Goal: Information Seeking & Learning: Learn about a topic

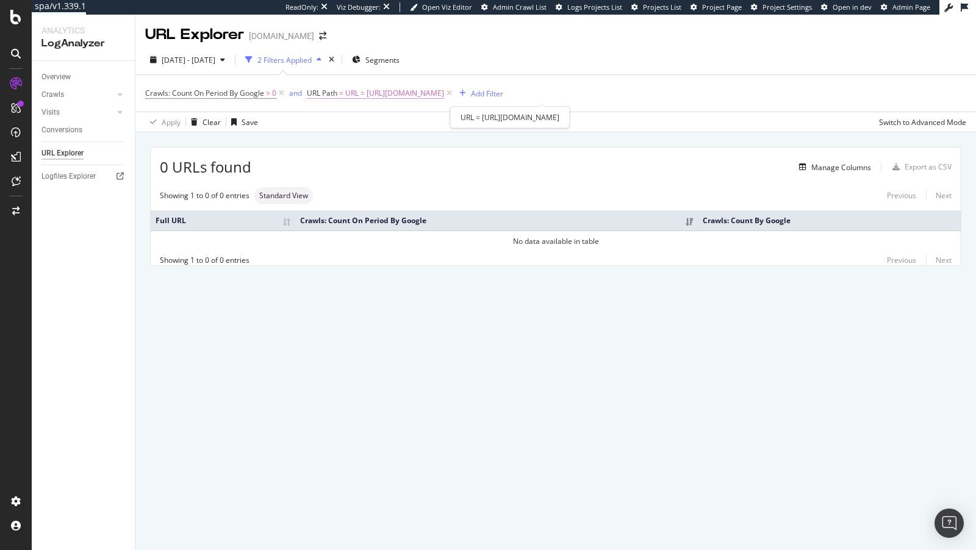
click at [434, 93] on span "URL = https://www.lowes.com/pl/bathroom-vanities-vanity-tops/bathroom-vanities/…" at bounding box center [394, 93] width 99 height 17
click at [253, 105] on div "Crawls: Count On Period By Google > 0 and URL Path = URL = https://www.lowes.co…" at bounding box center [555, 93] width 821 height 37
click at [284, 93] on icon at bounding box center [281, 93] width 10 height 12
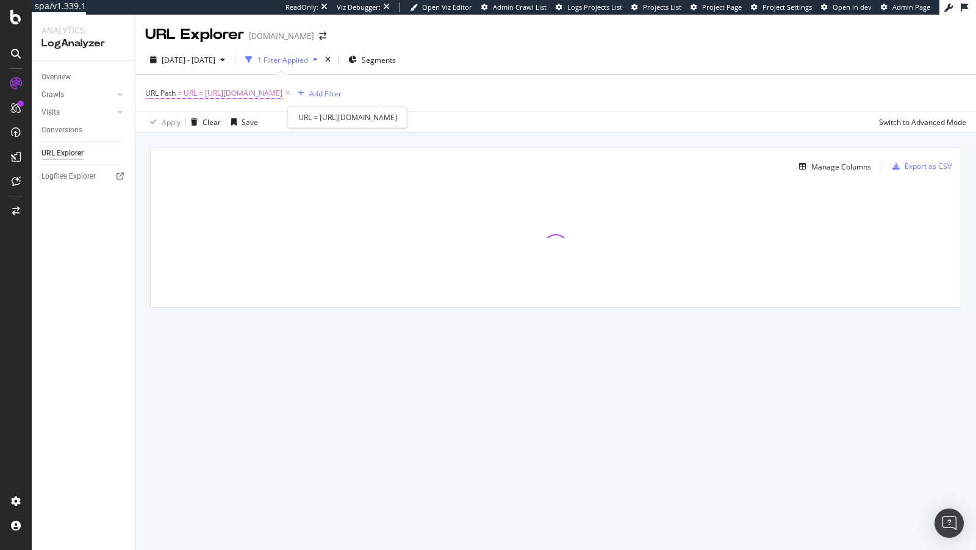
click at [282, 90] on span "URL = https://www.lowes.com/pl/bathroom-vanities-vanity-tops/bathroom-vanities/…" at bounding box center [233, 93] width 99 height 17
click at [173, 142] on input "URL = https://www.lowes.com/pl/bathroom-vanities-vanity-tops/bathroom-vanities/…" at bounding box center [213, 144] width 115 height 20
click at [182, 143] on input "URL = https://www.lowes.com/pl/bathroom-vanities-vanity-tops/bathroom-vanities/…" at bounding box center [213, 144] width 115 height 20
type input "https://www.lowes.com/pl/bathroom-vanities-vanity-tops/bathroom-vanities/bathro…"
click at [280, 170] on div "Apply" at bounding box center [280, 169] width 19 height 10
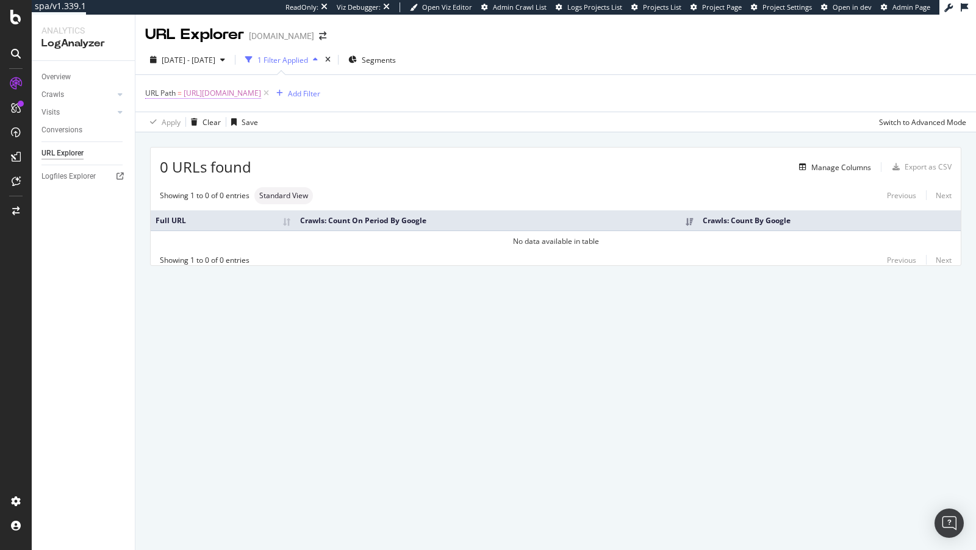
click at [261, 91] on span "https://www.lowes.com/pl/bathroom-vanities-vanity-tops/bathroom-vanities/bathro…" at bounding box center [222, 93] width 77 height 17
click at [240, 141] on input "https://www.lowes.com/pl/bathroom-vanities-vanity-tops/bathroom-vanities/bathro…" at bounding box center [213, 144] width 115 height 20
drag, startPoint x: 240, startPoint y: 141, endPoint x: 117, endPoint y: 139, distance: 123.2
click at [115, 139] on body "spa/v1.339.1 ReadOnly: Viz Debugger: Open Viz Editor Admin Crawl List Logs Proj…" at bounding box center [488, 275] width 976 height 550
click at [160, 145] on input "https://www.lowes.com/pl/bathroom-vanities-vanity-tops/bathroom-vanities/bathro…" at bounding box center [213, 144] width 115 height 20
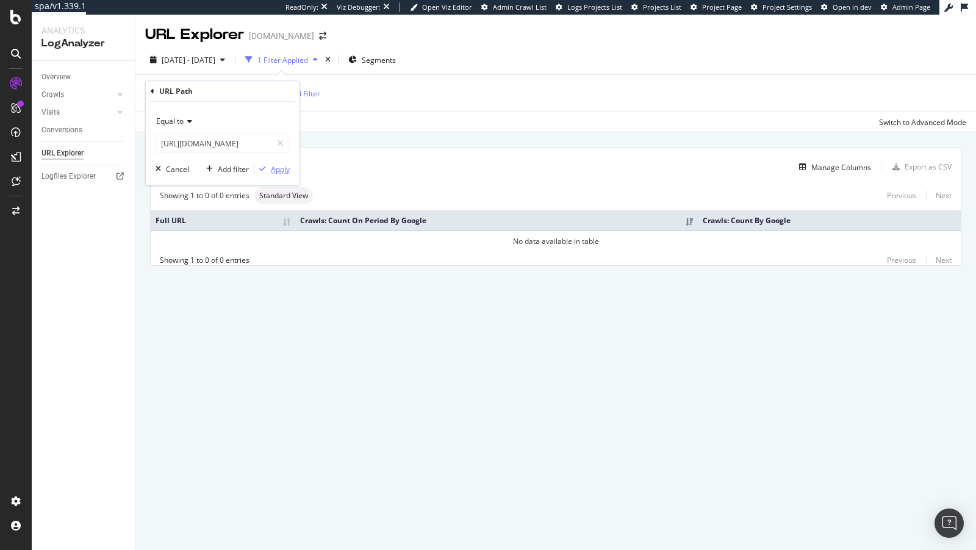
click at [271, 170] on div "Apply" at bounding box center [280, 169] width 19 height 10
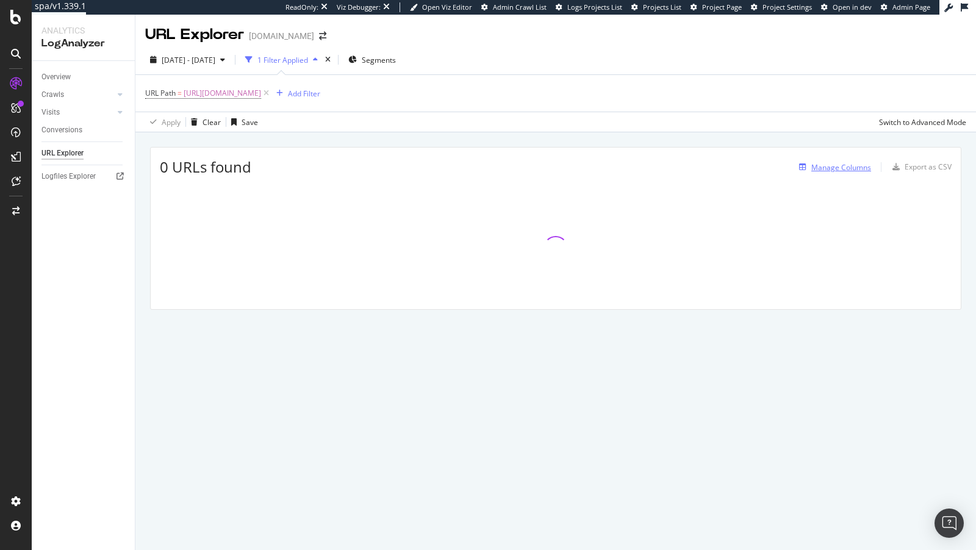
click at [823, 165] on div "Manage Columns" at bounding box center [841, 167] width 60 height 10
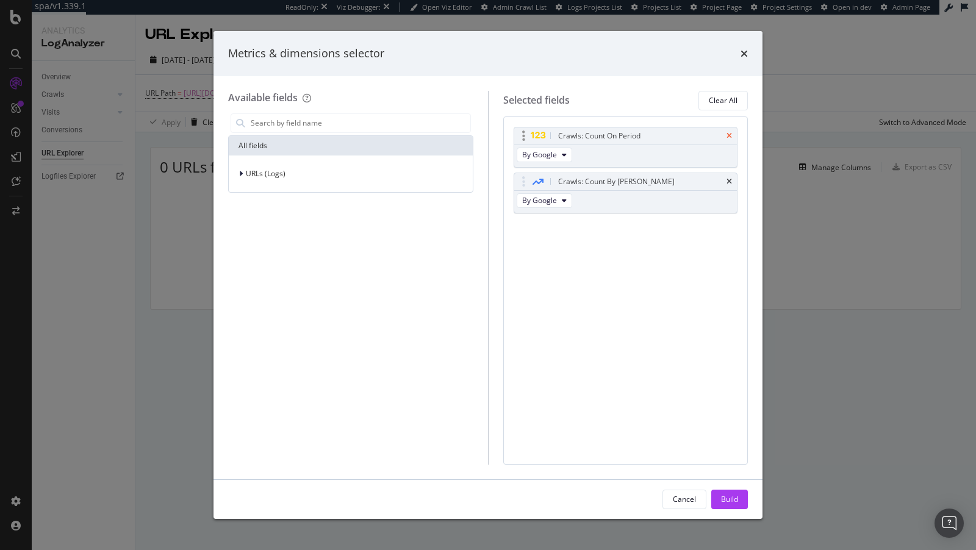
click at [727, 138] on icon "times" at bounding box center [728, 135] width 5 height 7
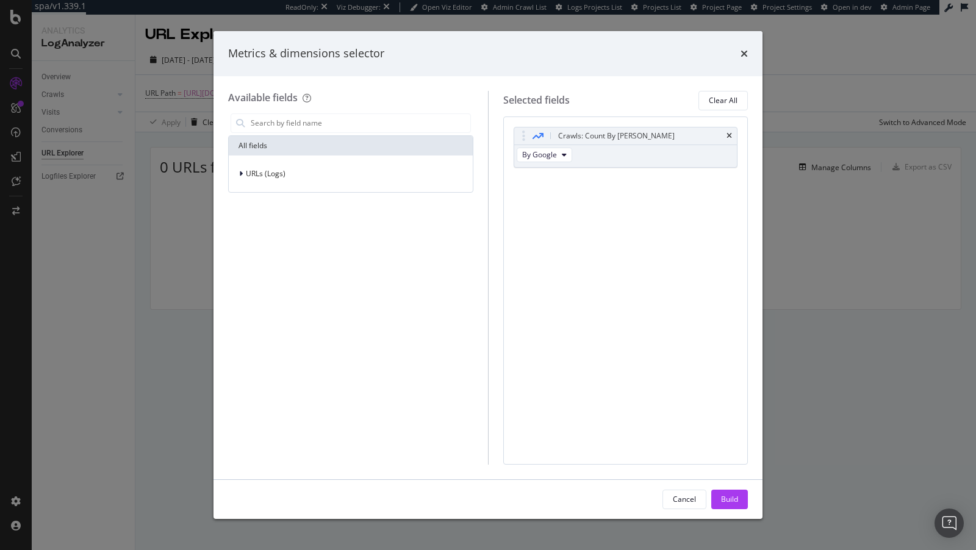
click at [727, 138] on icon "times" at bounding box center [728, 135] width 5 height 7
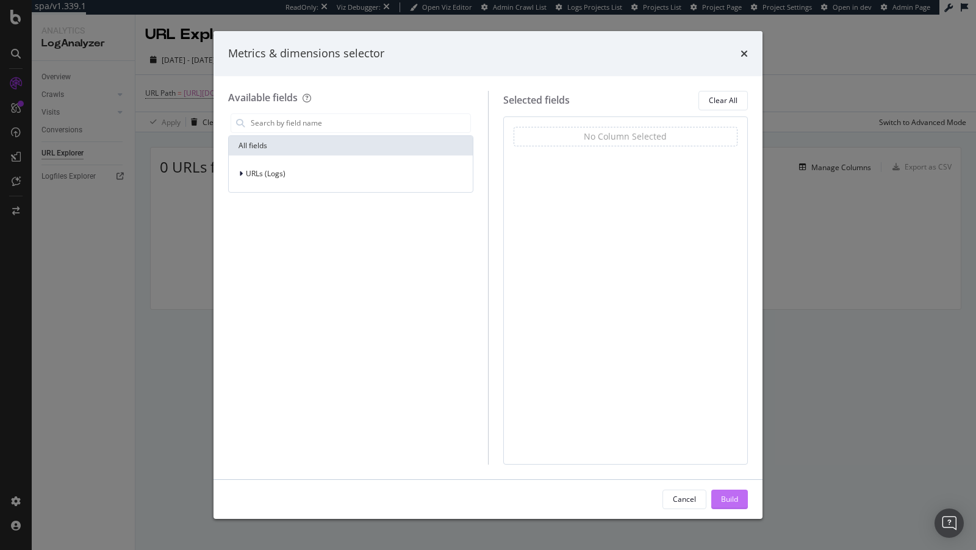
click at [724, 507] on div "Build" at bounding box center [729, 499] width 17 height 18
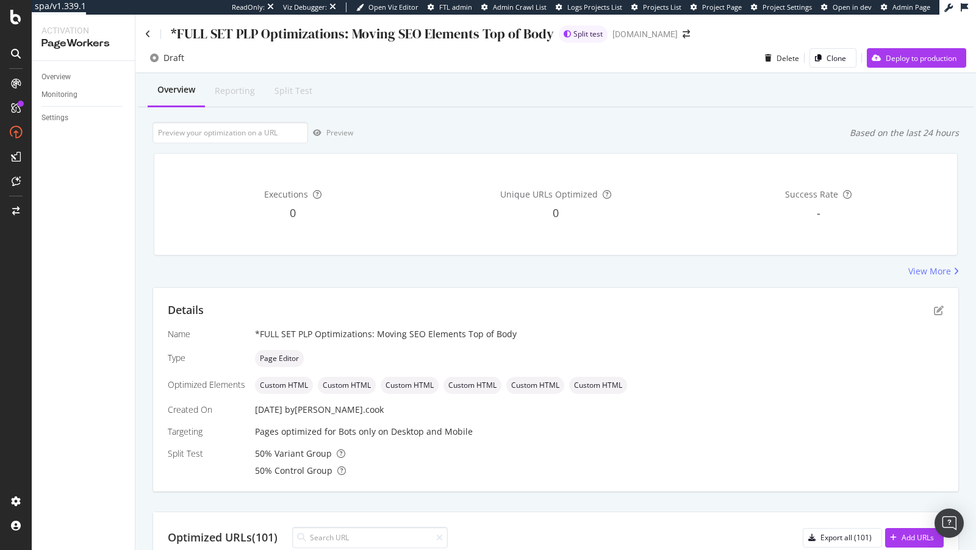
click at [151, 36] on div "*FULL SET PLP Optimizations: Moving SEO Elements Top of Body" at bounding box center [349, 33] width 409 height 19
click at [137, 34] on div "*FULL SET PLP Optimizations: Moving SEO Elements Top of Body Split test www.low…" at bounding box center [555, 29] width 840 height 29
click at [143, 37] on div "*FULL SET PLP Optimizations: Moving SEO Elements Top of Body Split test www.low…" at bounding box center [555, 29] width 840 height 29
click at [148, 39] on div "*FULL SET PLP Optimizations: Moving SEO Elements Top of Body" at bounding box center [349, 33] width 409 height 19
click at [927, 58] on div "Deploy to production" at bounding box center [920, 58] width 71 height 10
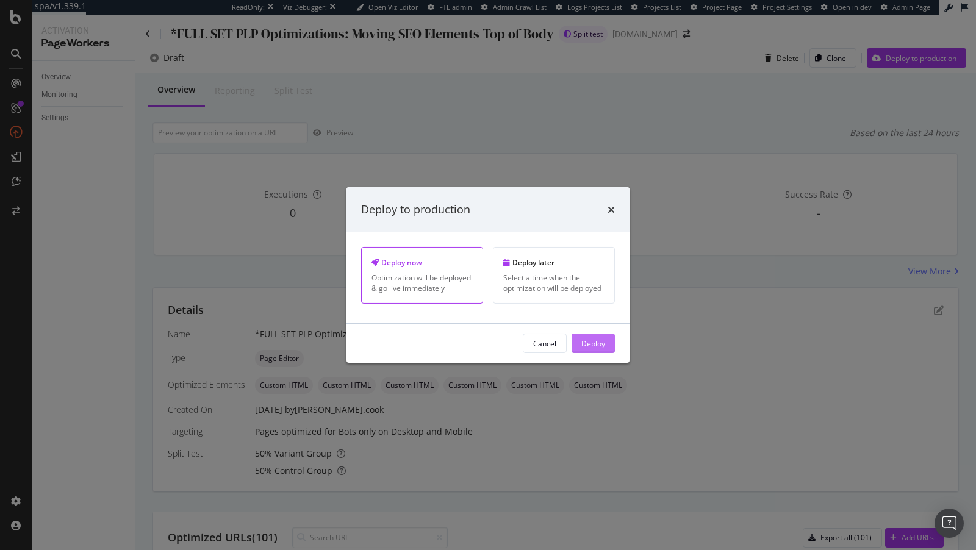
click at [589, 340] on div "Deploy" at bounding box center [593, 343] width 24 height 10
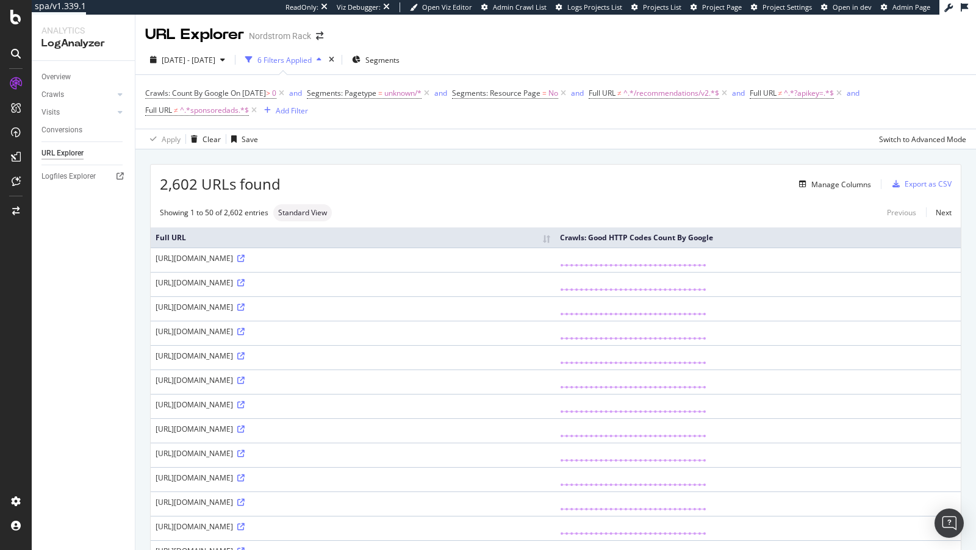
click at [322, 54] on div "6 Filters Applied" at bounding box center [283, 60] width 86 height 18
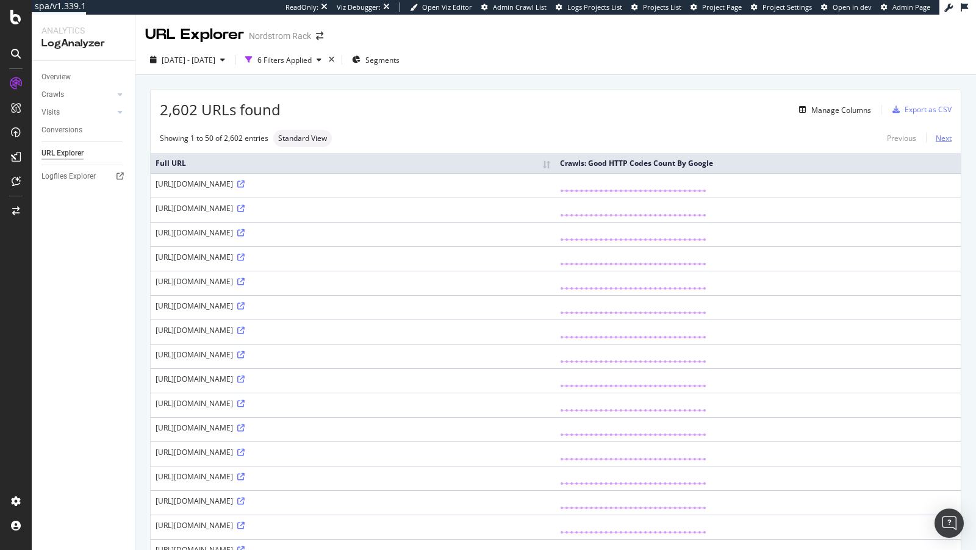
click at [950, 138] on link "Next" at bounding box center [939, 138] width 26 height 18
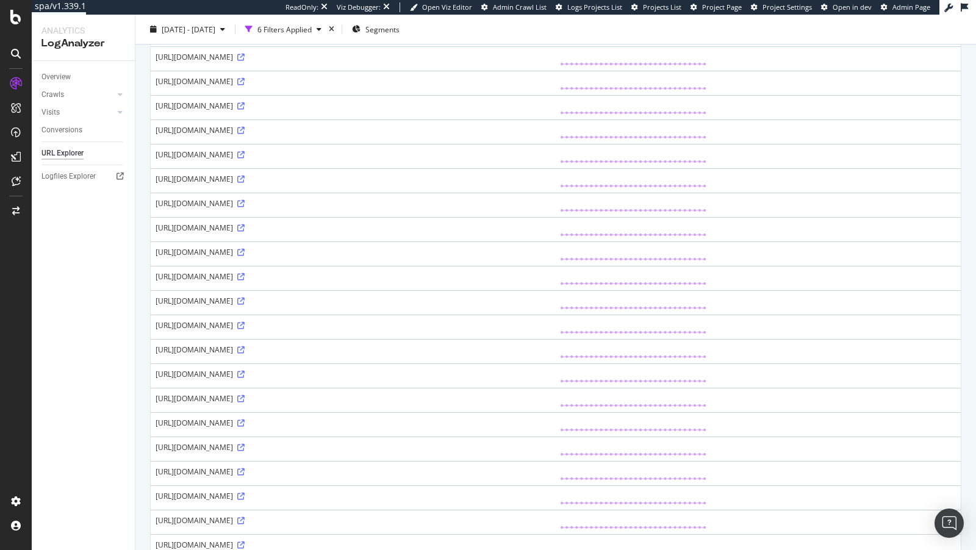
scroll to position [885, 0]
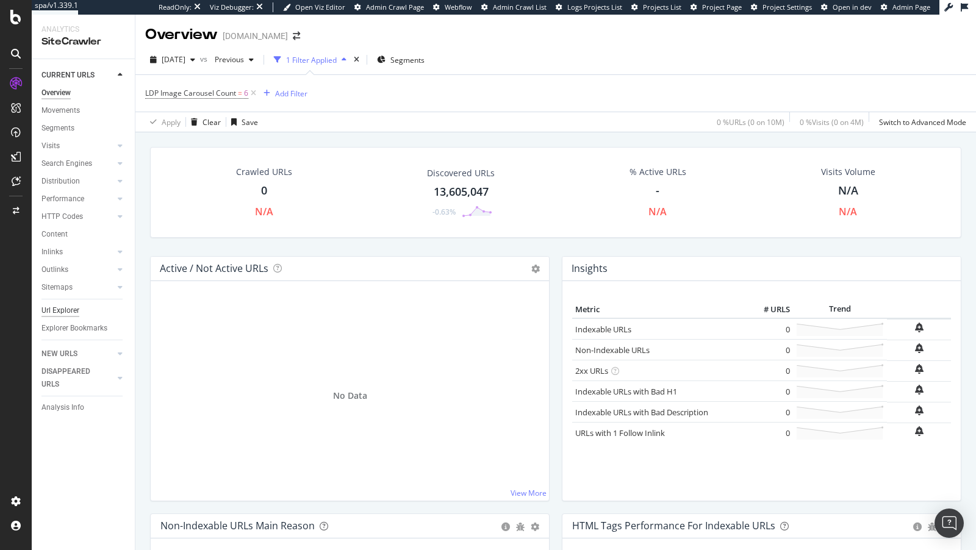
click at [61, 310] on div "Url Explorer" at bounding box center [60, 310] width 38 height 13
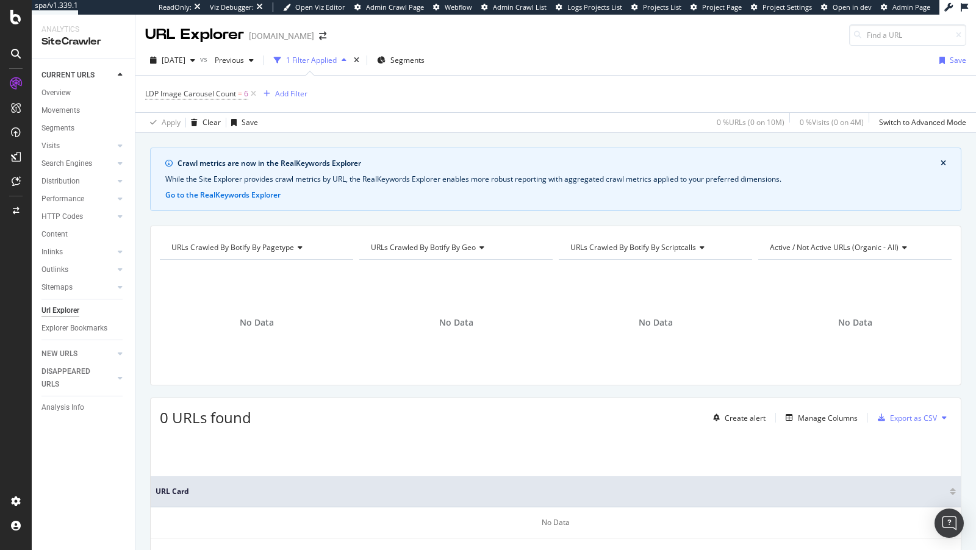
click at [944, 165] on icon "close banner" at bounding box center [942, 163] width 5 height 7
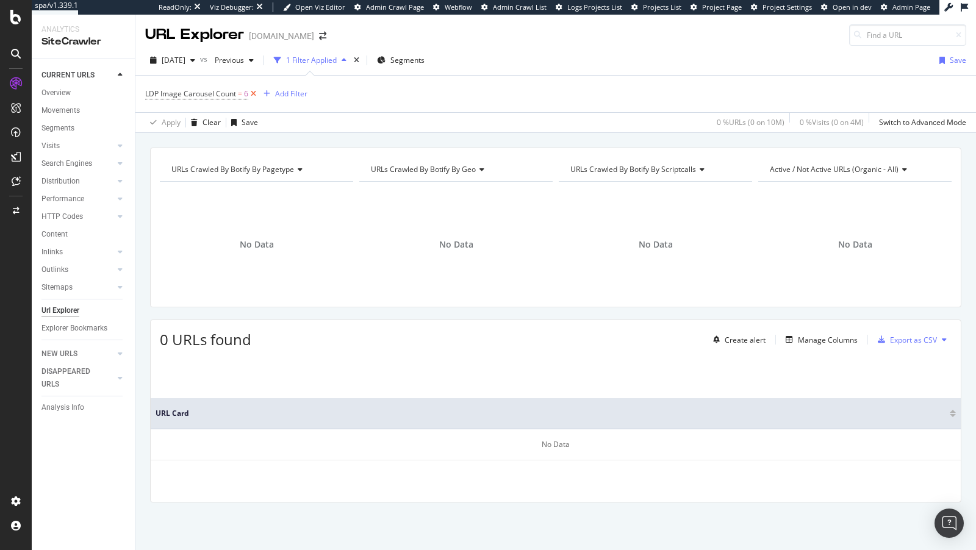
click at [250, 92] on icon at bounding box center [253, 94] width 10 height 12
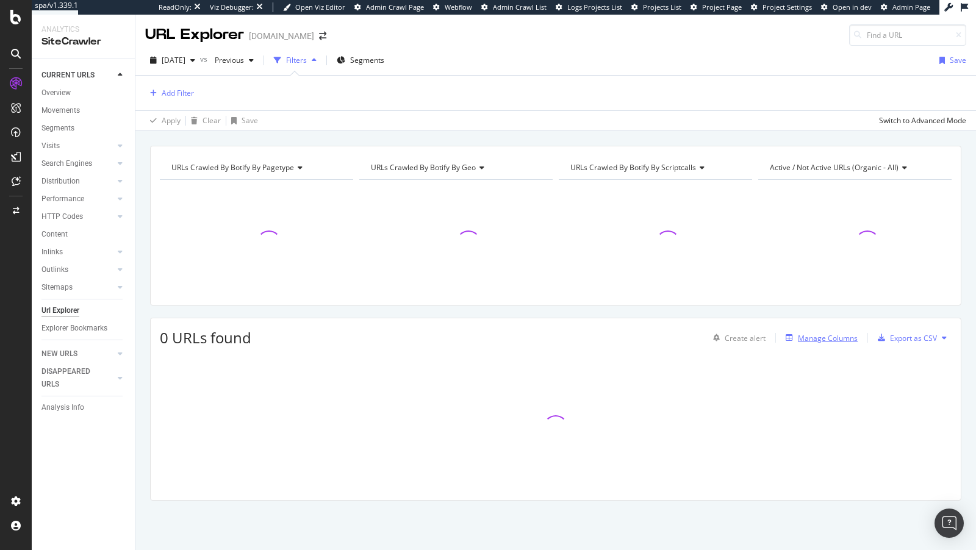
click at [843, 340] on div "Manage Columns" at bounding box center [828, 338] width 60 height 10
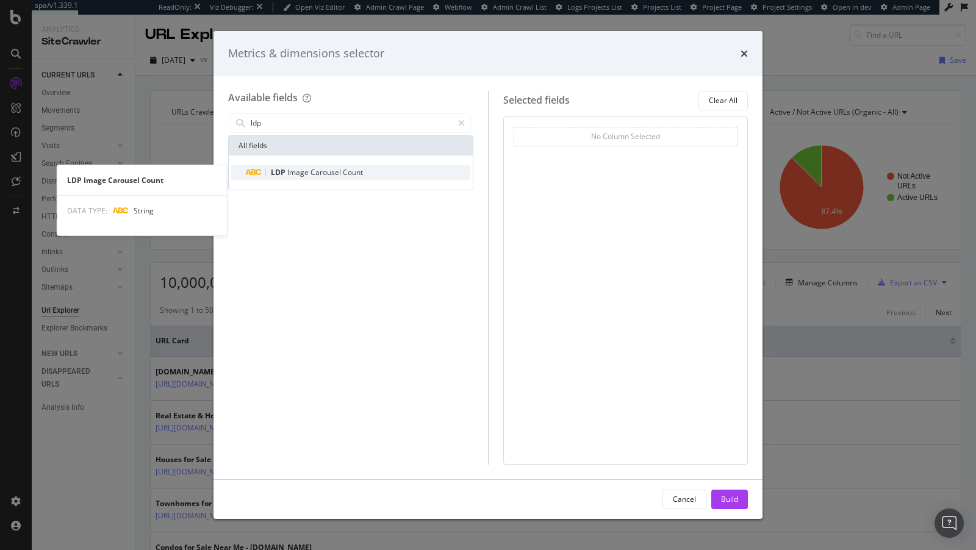
type input "ldp"
click at [313, 174] on span "Carousel" at bounding box center [326, 172] width 32 height 10
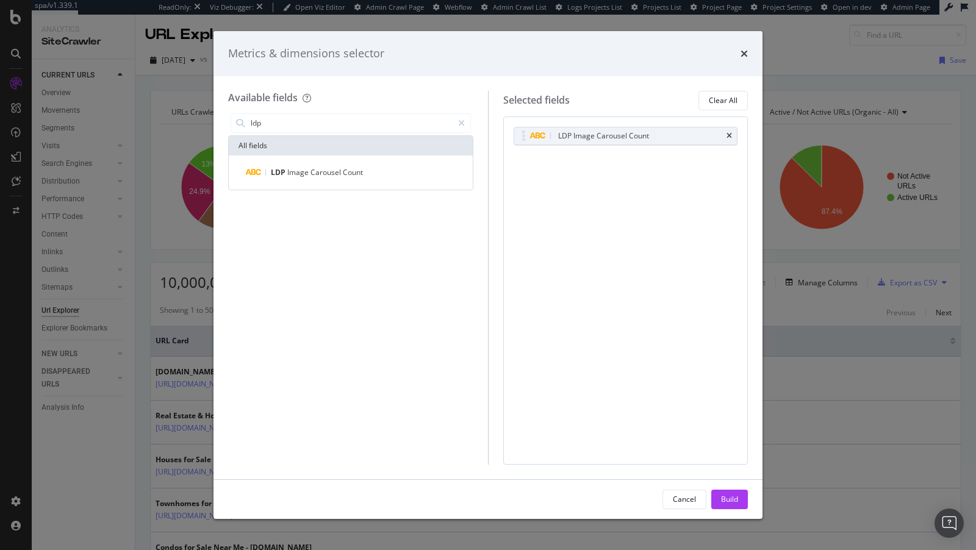
click at [731, 499] on div "Build" at bounding box center [729, 499] width 17 height 10
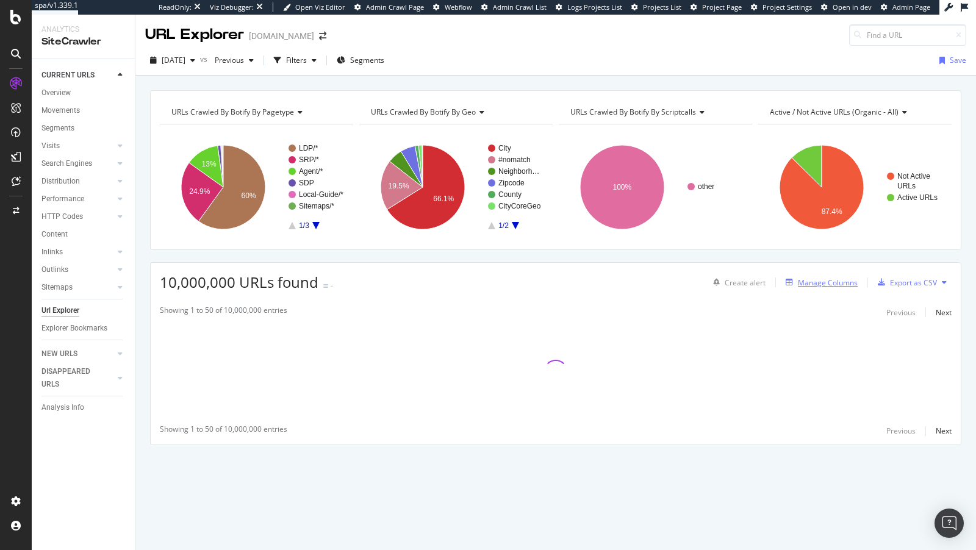
click at [838, 284] on div "Manage Columns" at bounding box center [828, 282] width 60 height 10
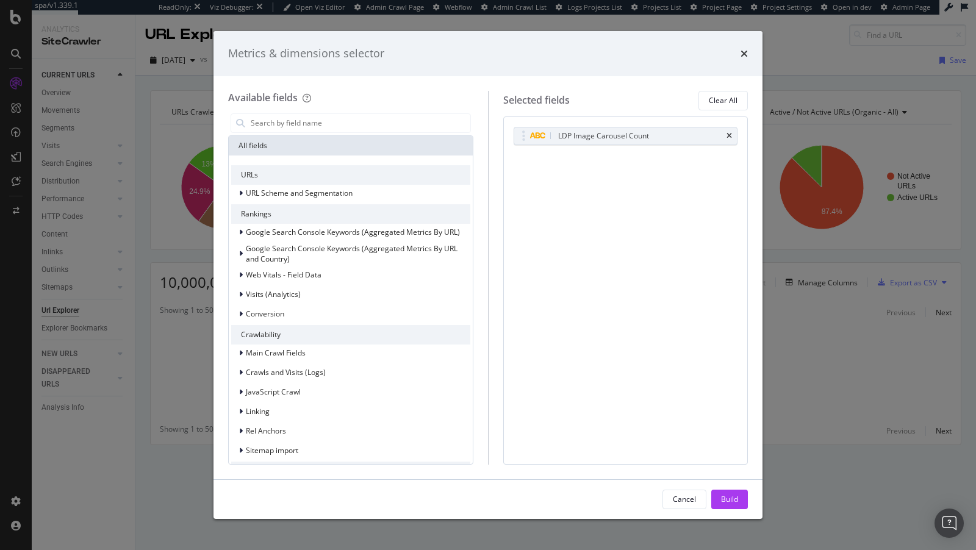
click at [739, 56] on div "Metrics & dimensions selector" at bounding box center [488, 54] width 520 height 16
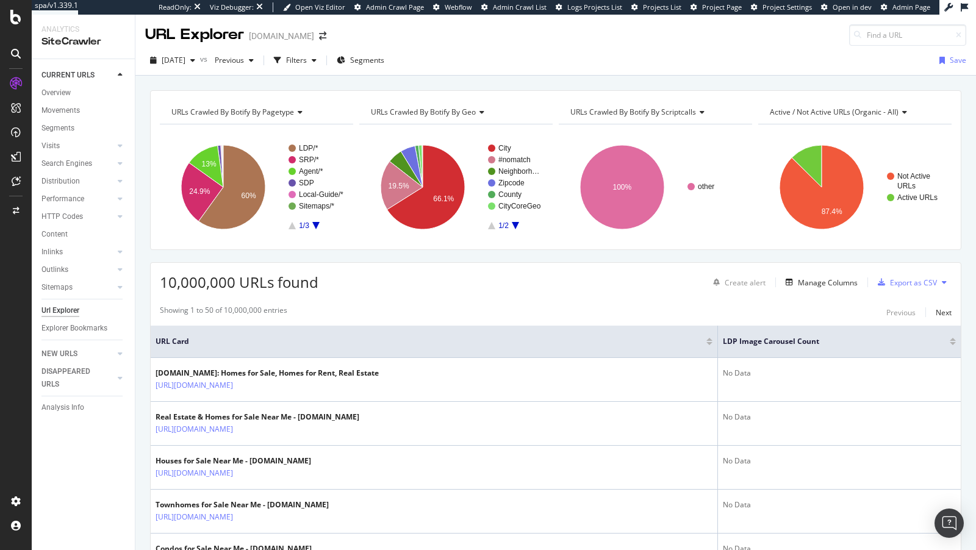
click at [952, 343] on div at bounding box center [952, 343] width 6 height 3
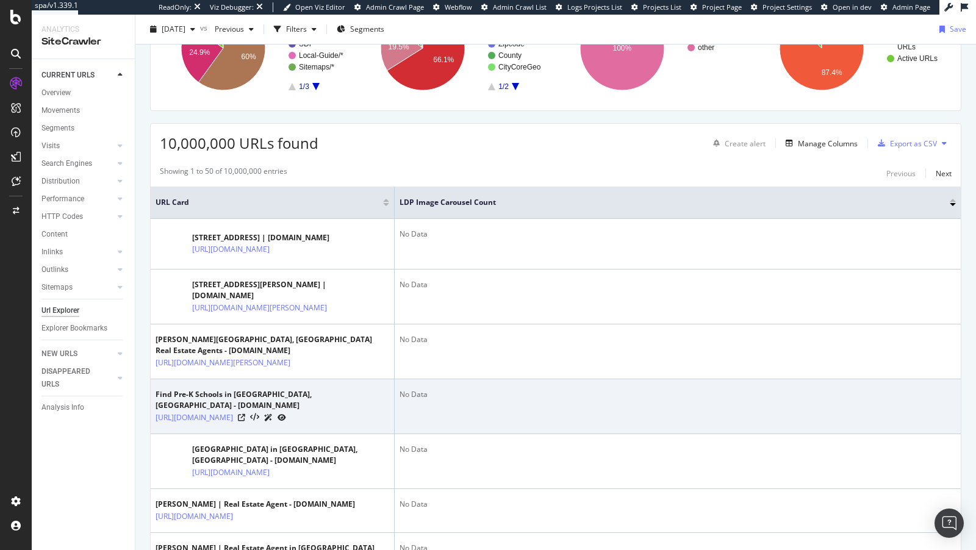
scroll to position [148, 0]
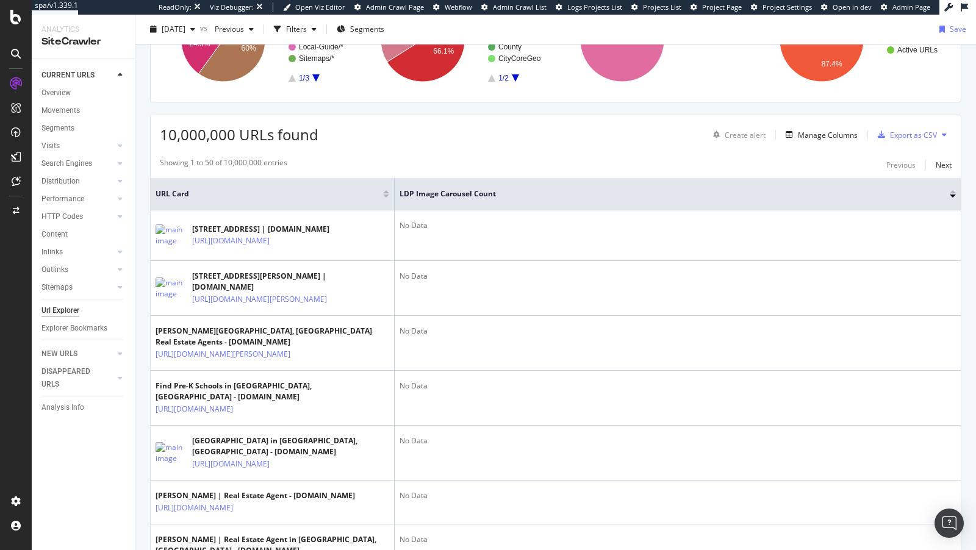
click at [953, 191] on div at bounding box center [952, 191] width 6 height 3
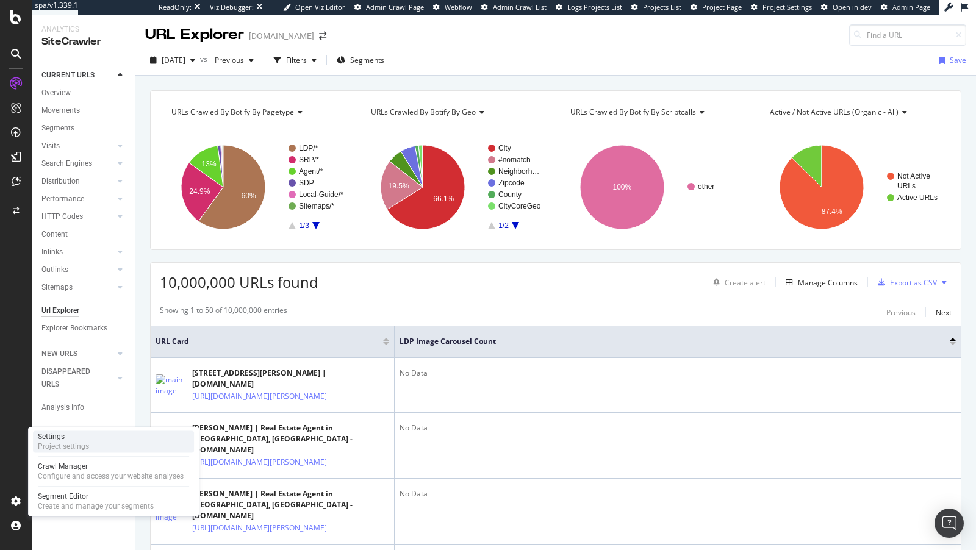
click at [87, 435] on div "Settings" at bounding box center [63, 437] width 51 height 10
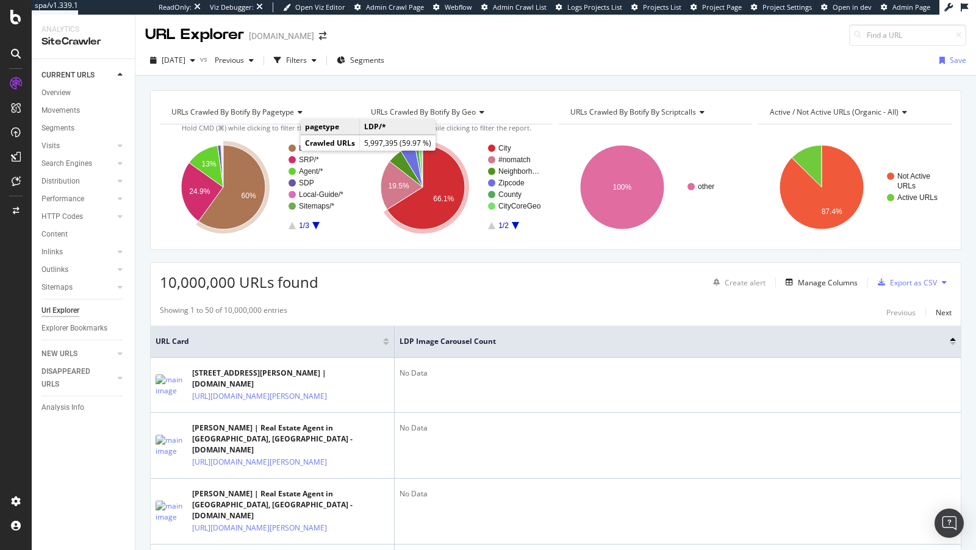
click at [239, 193] on icon "A chart." at bounding box center [232, 187] width 66 height 84
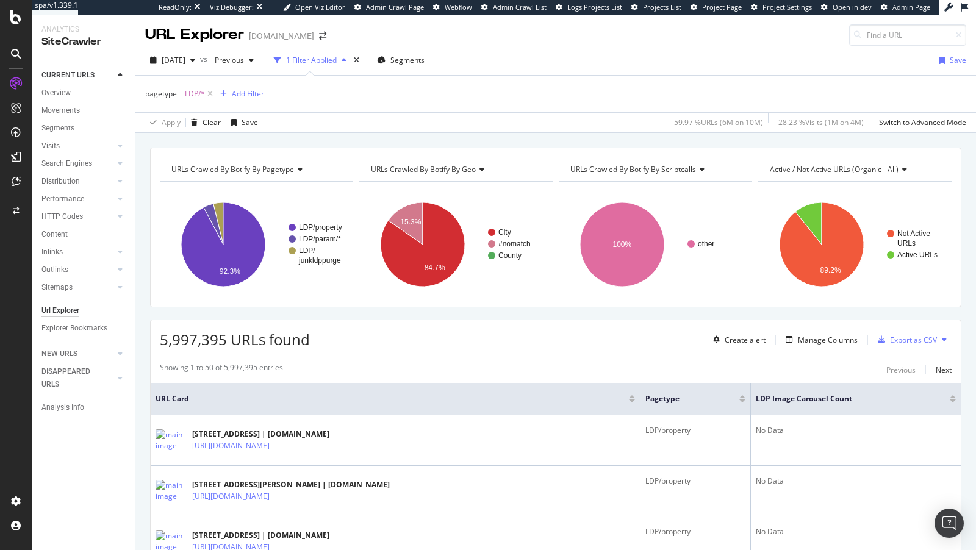
scroll to position [178, 0]
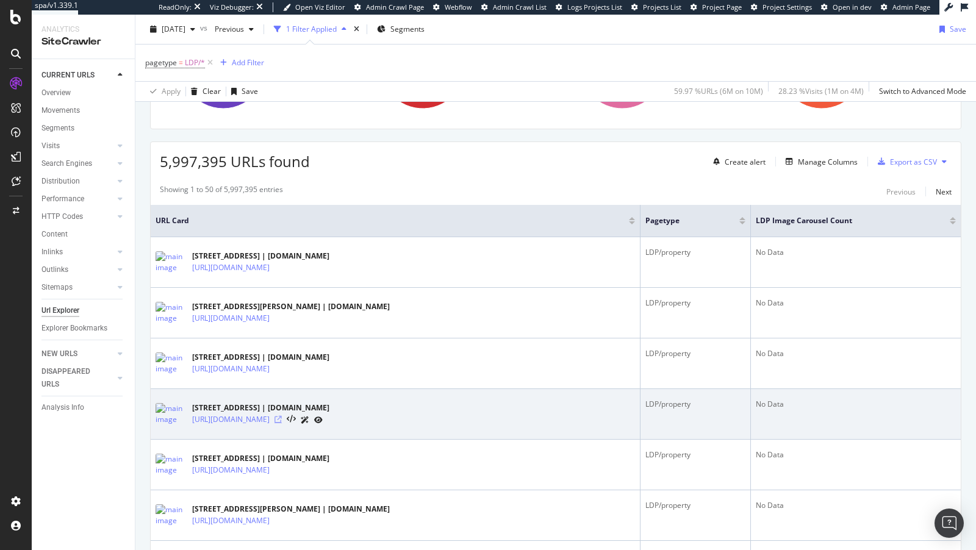
click at [282, 416] on icon at bounding box center [277, 419] width 7 height 7
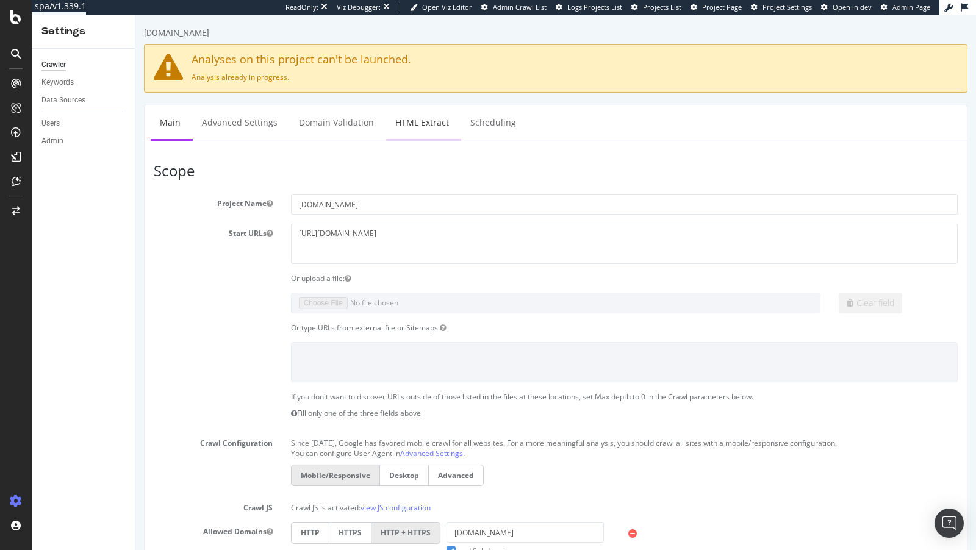
click at [414, 122] on link "HTML Extract" at bounding box center [422, 122] width 72 height 34
select select "i"
select select "list"
select select "exist"
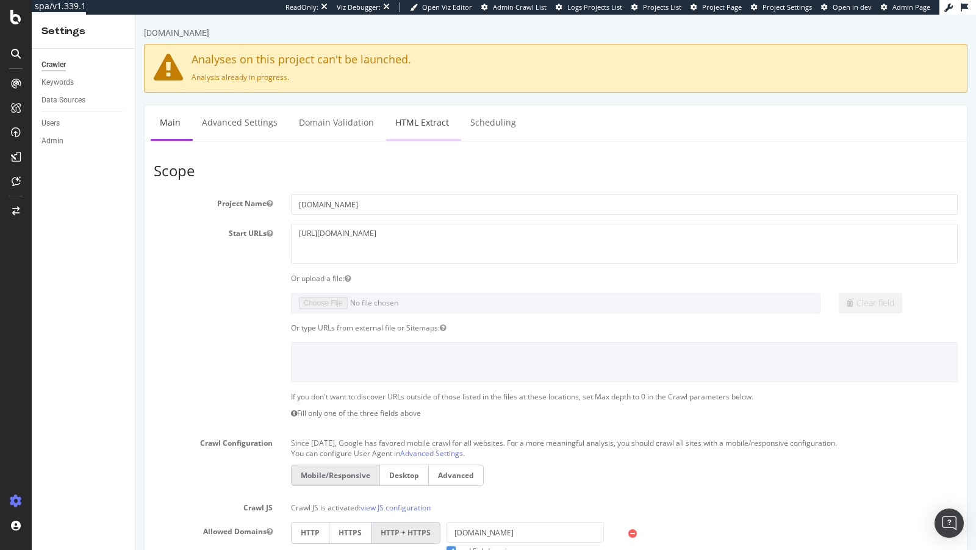
select select "exist"
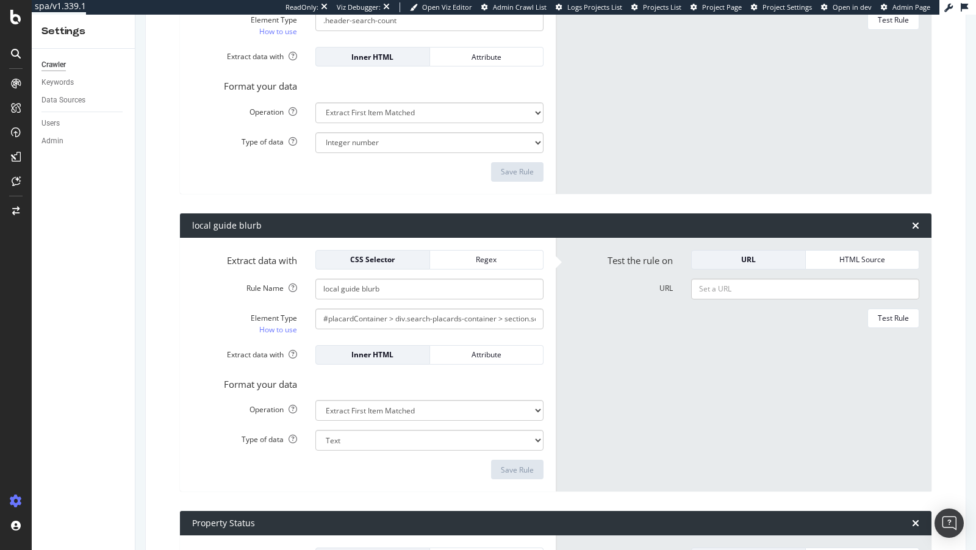
scroll to position [263, 0]
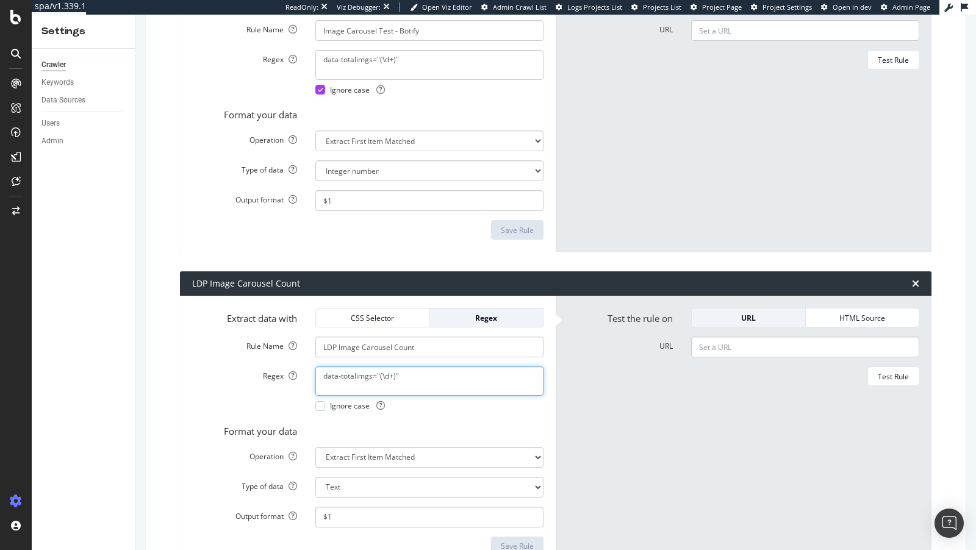
drag, startPoint x: 415, startPoint y: 377, endPoint x: 251, endPoint y: 368, distance: 164.3
click at [251, 368] on div "Regex data-totalimgs="(\d+)" Ignore case" at bounding box center [368, 388] width 370 height 45
click at [379, 376] on textarea "data-totalimgs="(\d+)"" at bounding box center [429, 380] width 228 height 29
click at [369, 376] on textarea "data-totalimgs="(\d+)"" at bounding box center [429, 380] width 228 height 29
drag, startPoint x: 371, startPoint y: 376, endPoint x: 306, endPoint y: 376, distance: 64.6
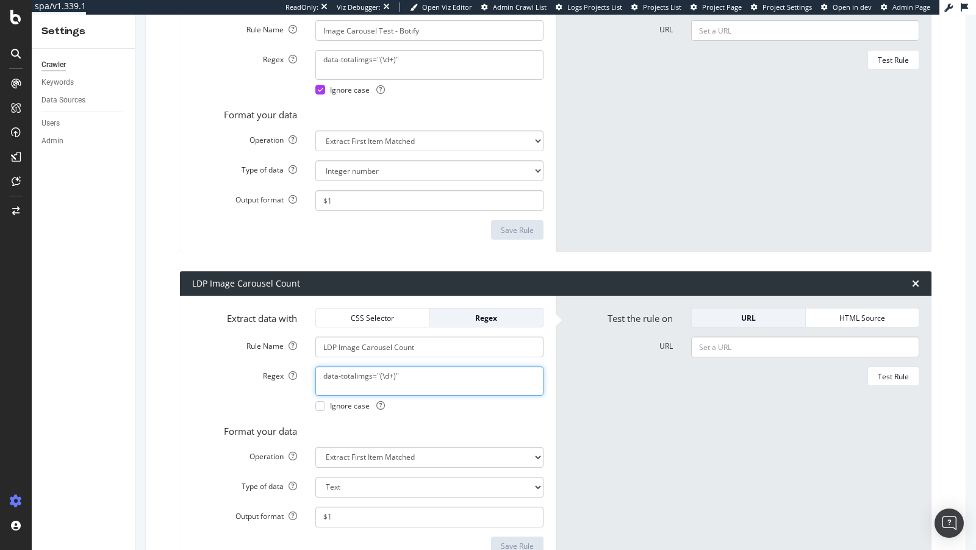
click at [306, 376] on div "data-totalimgs="(\d+)" Ignore case" at bounding box center [429, 388] width 246 height 45
click at [757, 344] on input "URL" at bounding box center [805, 347] width 228 height 21
paste input "https://www.homes.com/property/5213-tamanar-dr-las-vegas-nv/6pyv3zryp27gb/"
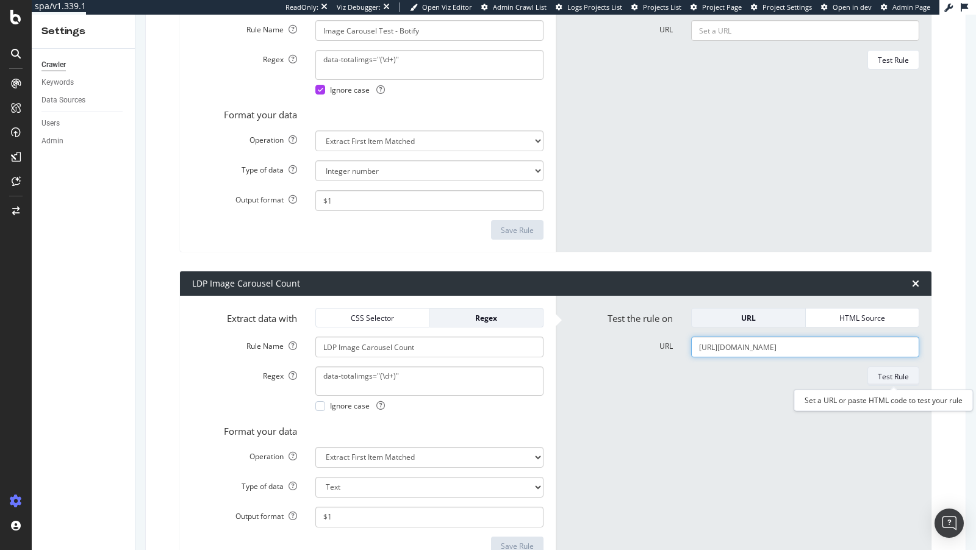
type input "https://www.homes.com/property/5213-tamanar-dr-las-vegas-nv/6pyv3zryp27gb/"
click at [877, 376] on div "Test Rule" at bounding box center [892, 376] width 31 height 10
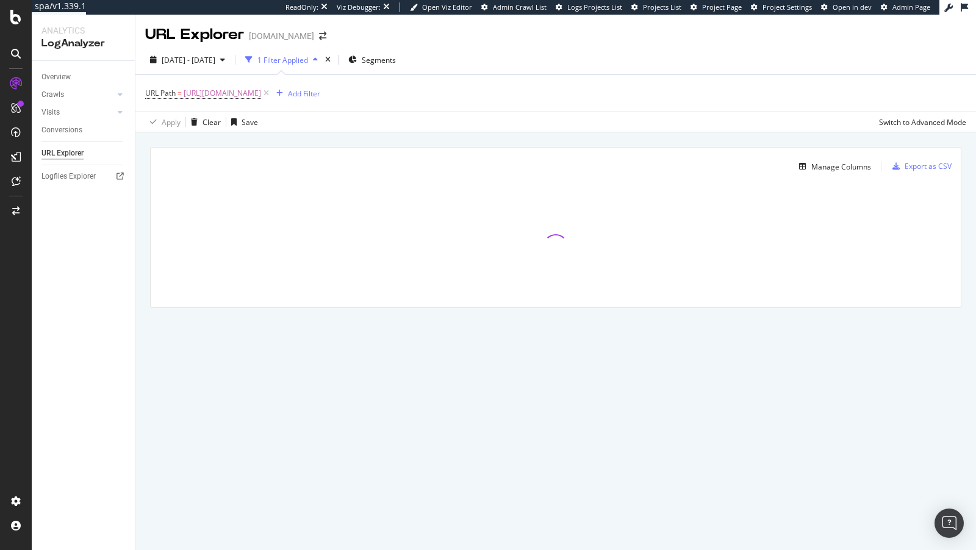
click at [834, 176] on div "Manage Columns Export as CSV Full URL" at bounding box center [556, 228] width 810 height 160
click at [831, 165] on div "Manage Columns" at bounding box center [841, 167] width 60 height 10
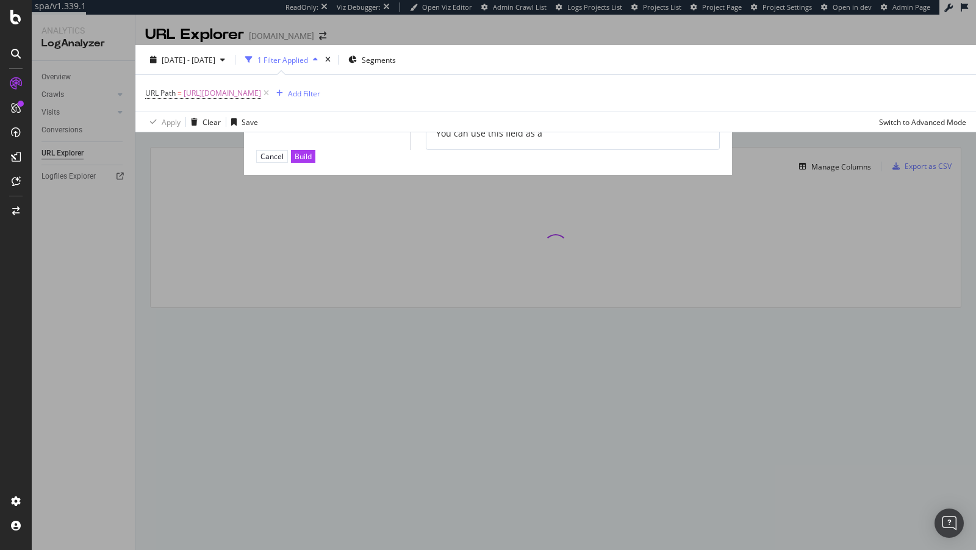
click at [387, 67] on div "times" at bounding box center [383, 73] width 7 height 12
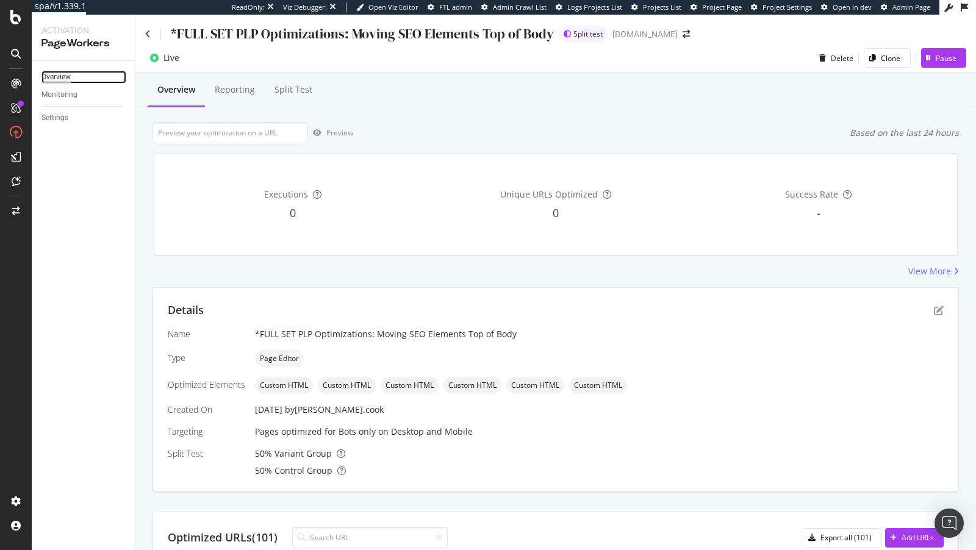
click at [67, 82] on div "Overview" at bounding box center [55, 77] width 29 height 13
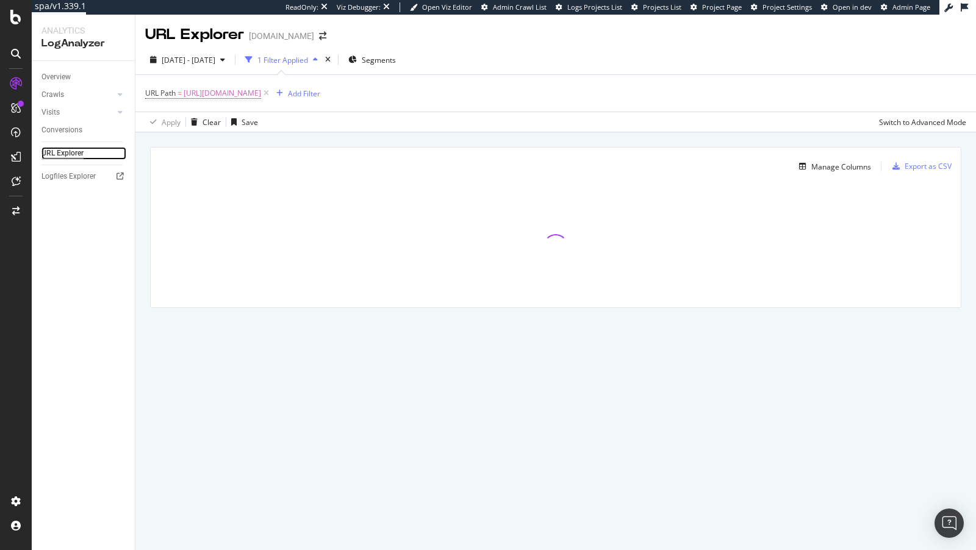
click at [72, 155] on div "URL Explorer" at bounding box center [62, 153] width 42 height 13
click at [261, 96] on span "https://www.lowes.com/pl/bathroom-vanities-vanity-tops/bathroom-vanities/bathro…" at bounding box center [222, 93] width 77 height 17
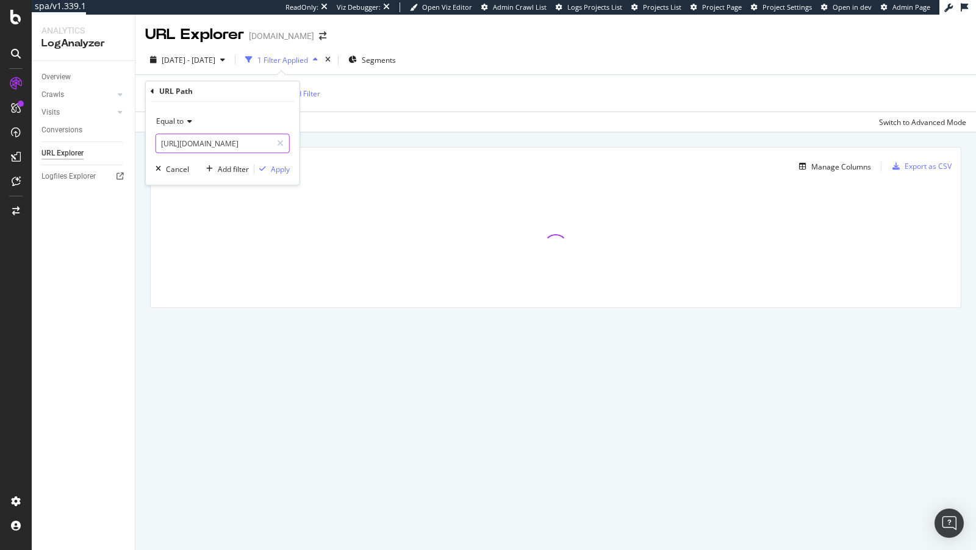
click at [237, 145] on input "https://www.lowes.com/pl/bathroom-vanities-vanity-tops/bathroom-vanities/bathro…" at bounding box center [213, 144] width 115 height 20
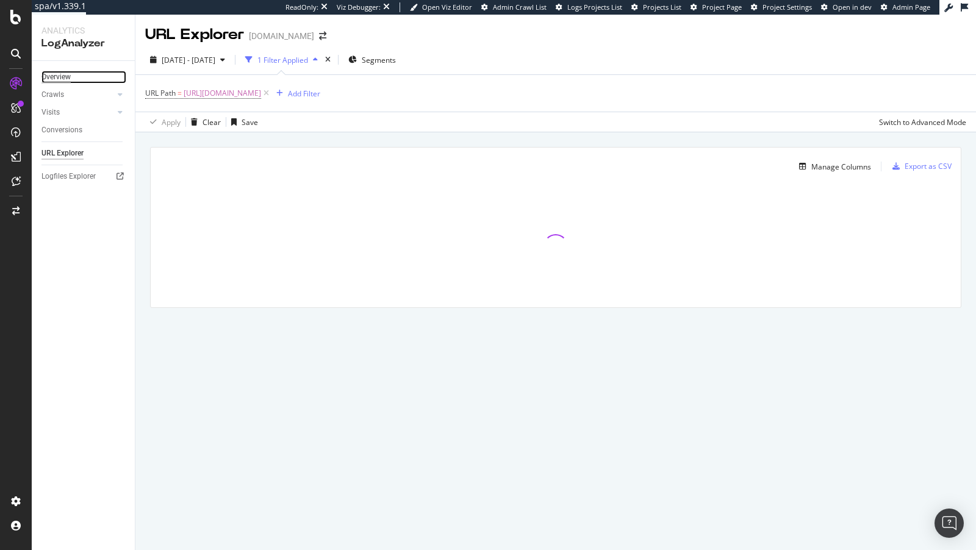
click at [43, 80] on div "Overview" at bounding box center [55, 77] width 29 height 13
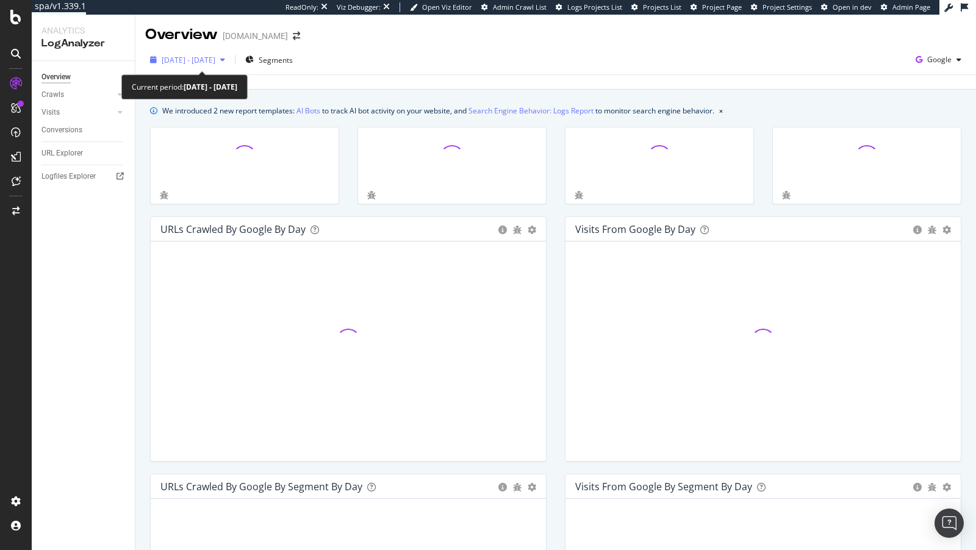
click at [214, 66] on div "2025 Sep. 10th - Oct. 9th" at bounding box center [187, 60] width 85 height 18
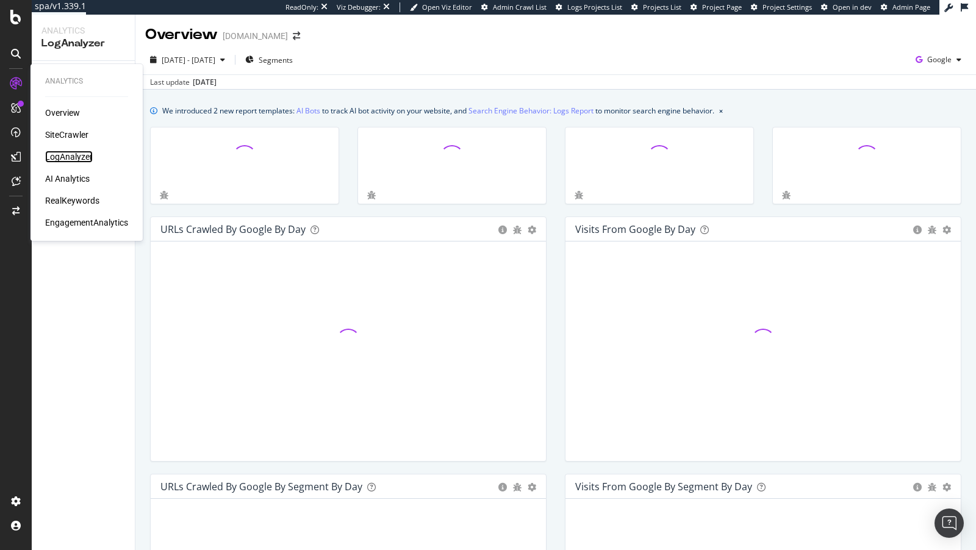
click at [62, 156] on div "LogAnalyzer" at bounding box center [69, 157] width 48 height 12
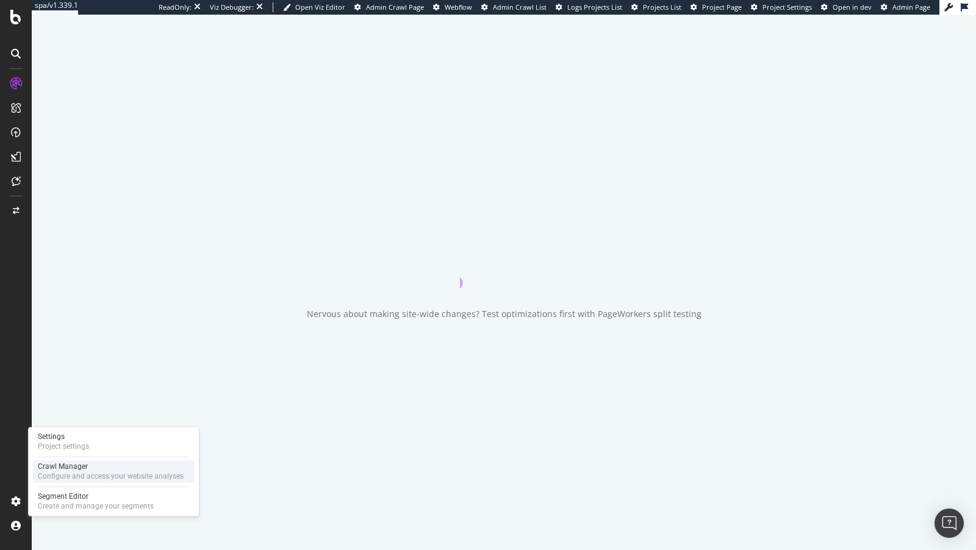
click at [57, 467] on div "Crawl Manager" at bounding box center [111, 467] width 146 height 10
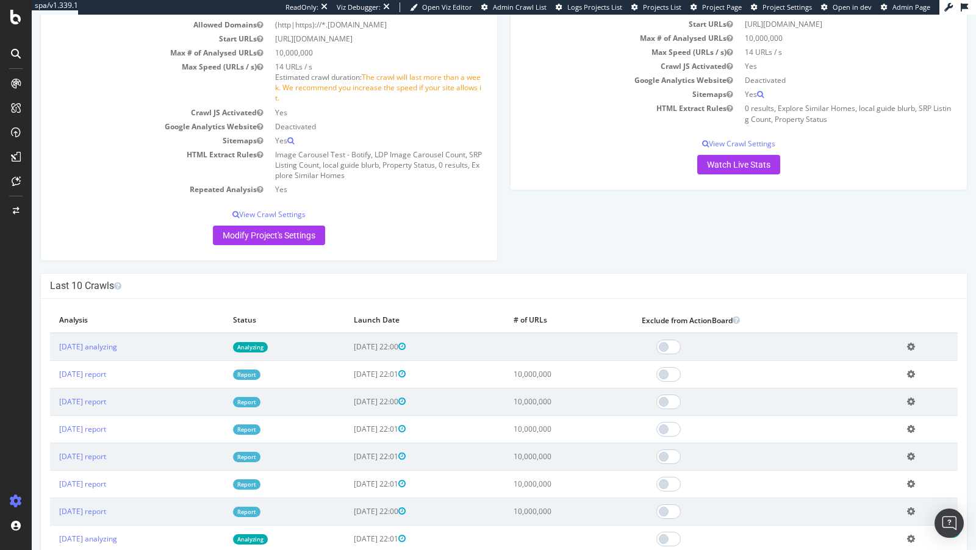
scroll to position [132, 0]
